Goal: Information Seeking & Learning: Learn about a topic

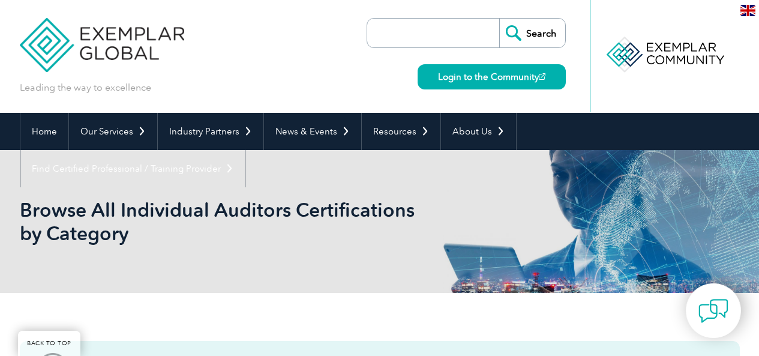
scroll to position [480, 0]
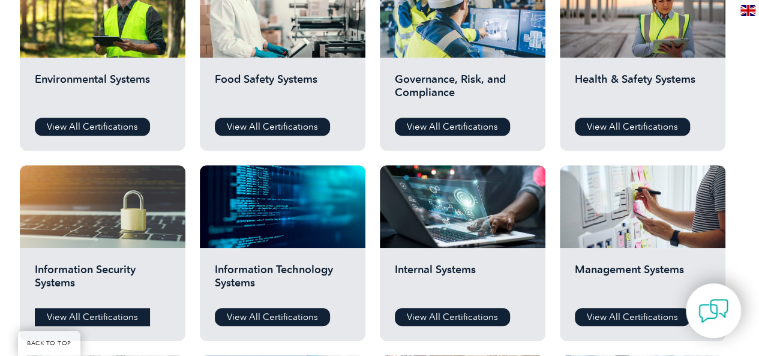
click at [80, 317] on link "View All Certifications" at bounding box center [92, 317] width 115 height 18
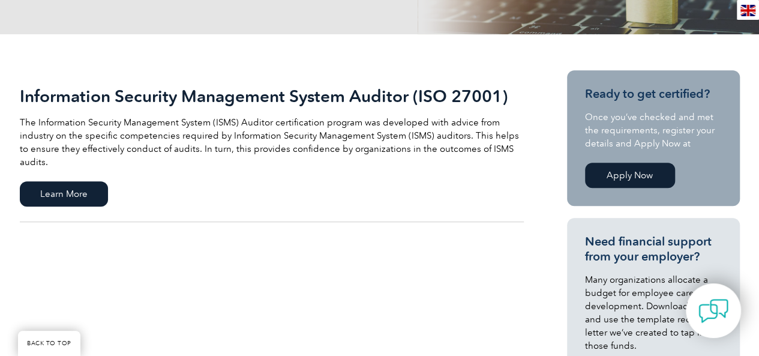
scroll to position [240, 0]
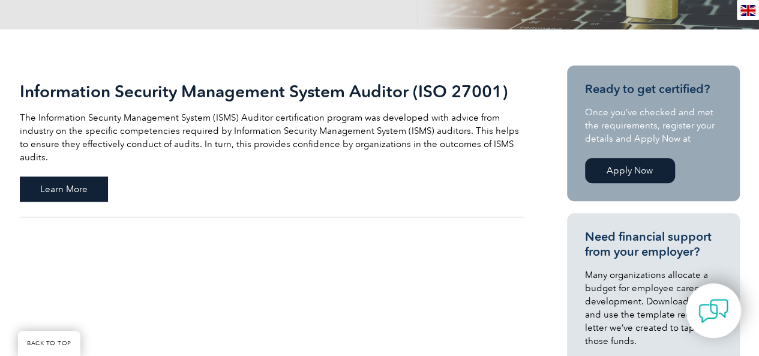
click at [77, 176] on span "Learn More" at bounding box center [64, 188] width 88 height 25
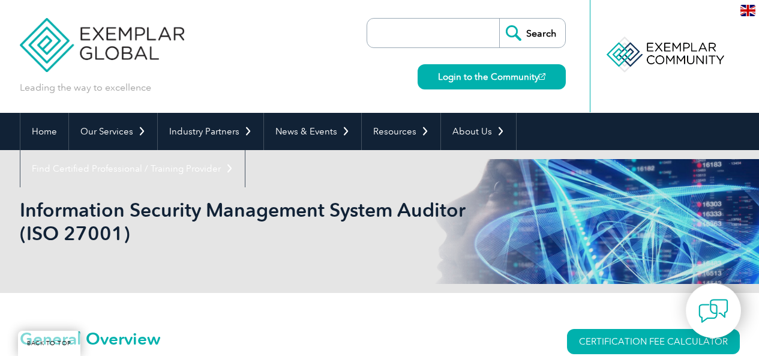
scroll to position [213, 0]
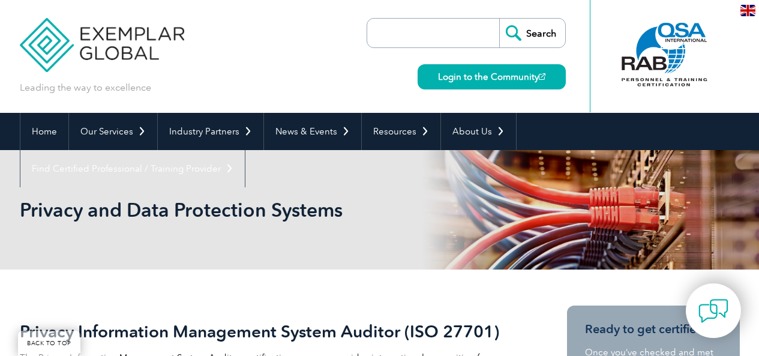
scroll to position [136, 0]
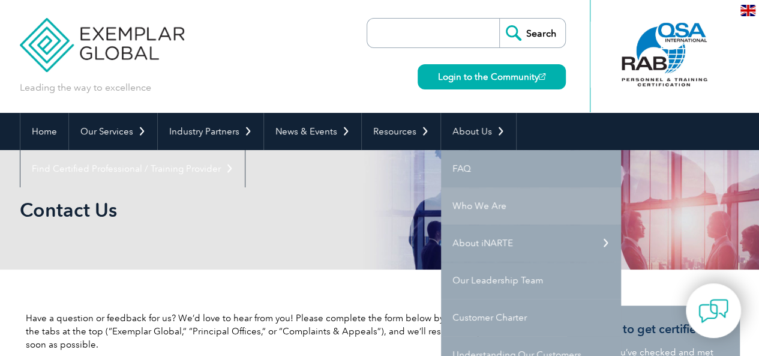
click at [469, 204] on link "Who We Are" at bounding box center [531, 205] width 180 height 37
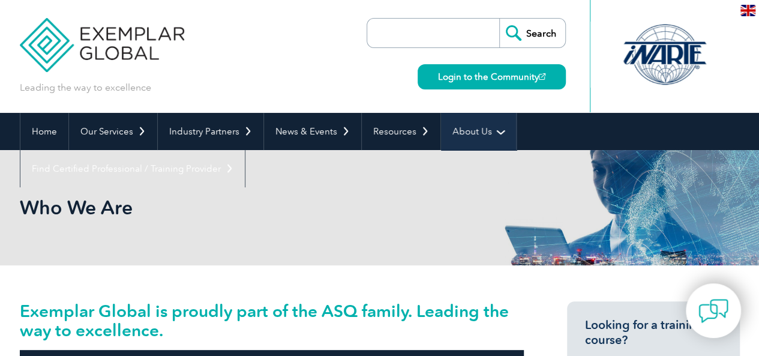
click at [469, 132] on link "About Us" at bounding box center [478, 131] width 75 height 37
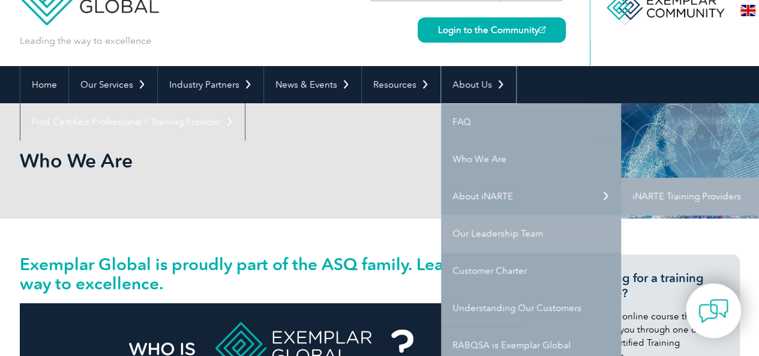
scroll to position [60, 0]
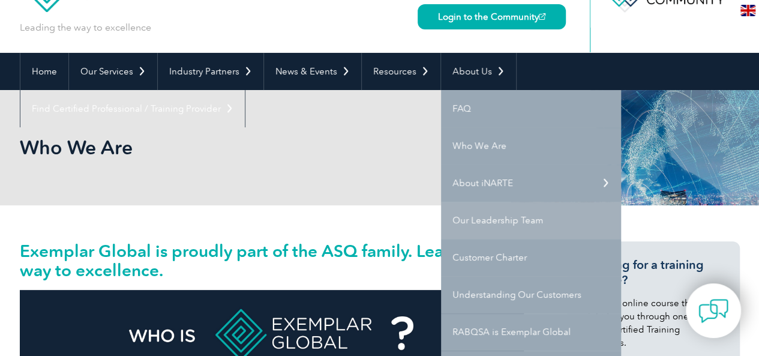
click at [465, 225] on link "Our Leadership Team" at bounding box center [531, 219] width 180 height 37
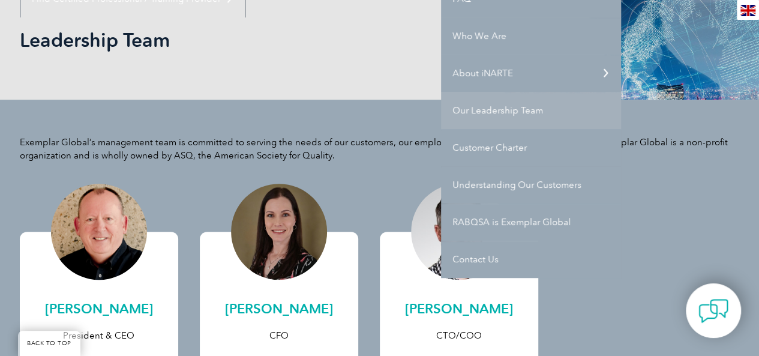
scroll to position [240, 0]
